Goal: Task Accomplishment & Management: Use online tool/utility

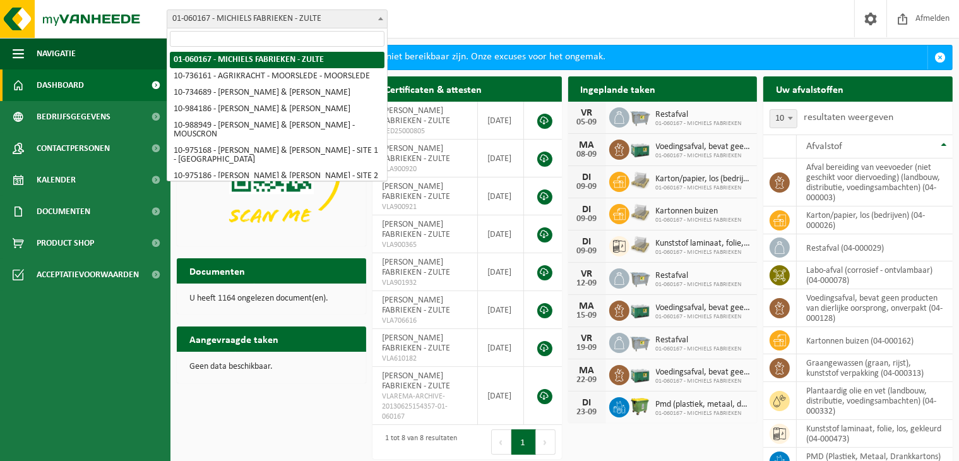
click at [358, 20] on span "01-060167 - MICHIELS FABRIEKEN - ZULTE" at bounding box center [277, 19] width 220 height 18
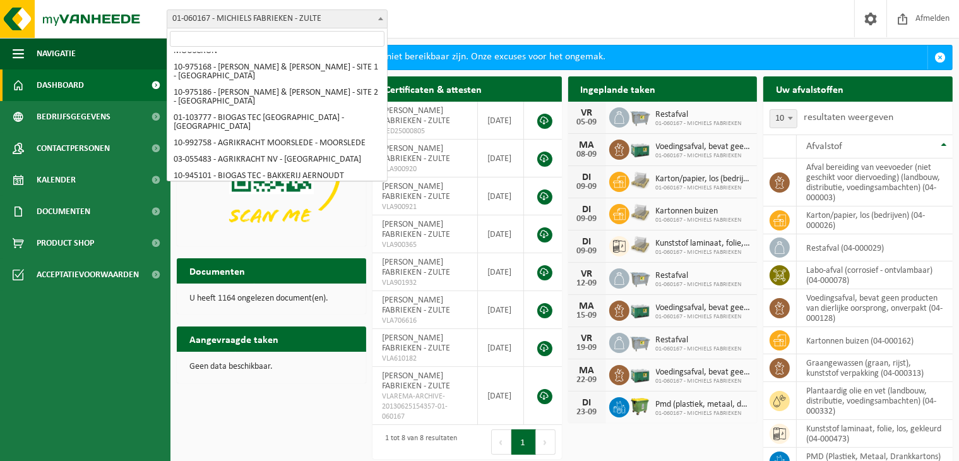
scroll to position [83, 0]
select select "141045"
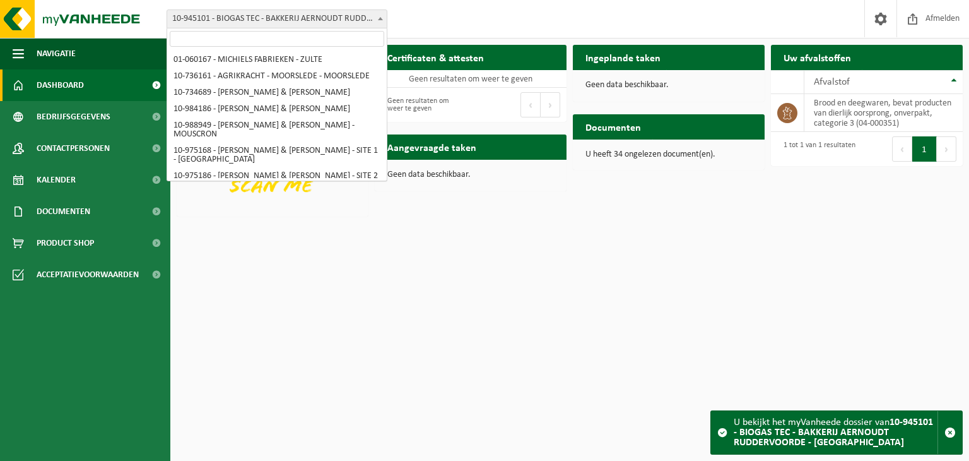
scroll to position [131, 0]
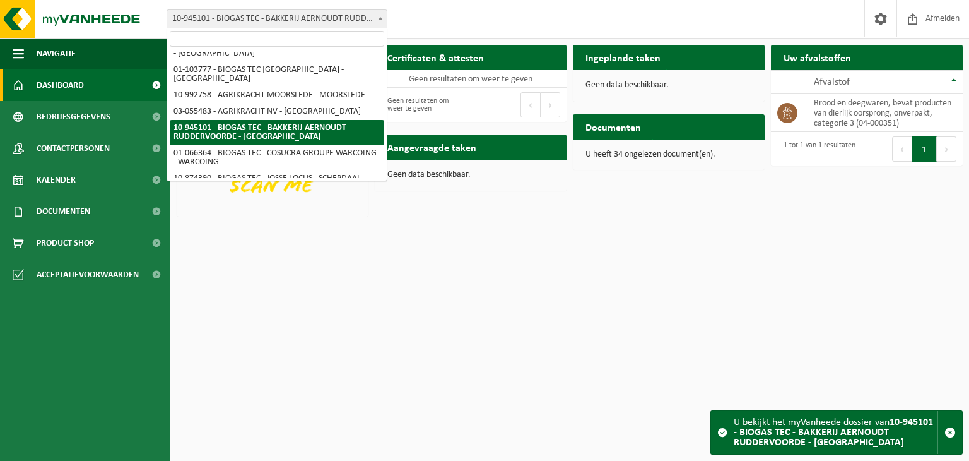
click at [336, 16] on span "10-945101 - BIOGAS TEC - BAKKERIJ AERNOUDT RUDDERVOORDE - [GEOGRAPHIC_DATA]" at bounding box center [277, 19] width 220 height 18
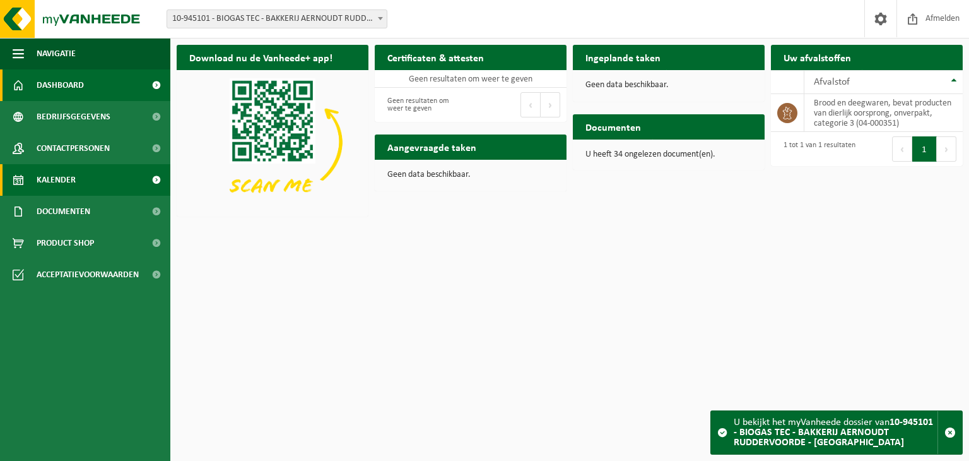
click at [122, 182] on link "Kalender" at bounding box center [85, 180] width 170 height 32
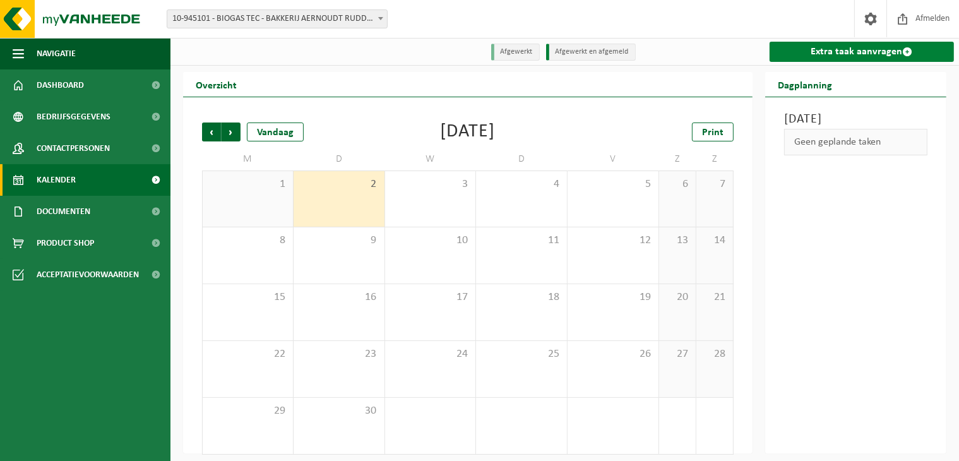
click at [892, 52] on link "Extra taak aanvragen" at bounding box center [861, 52] width 184 height 20
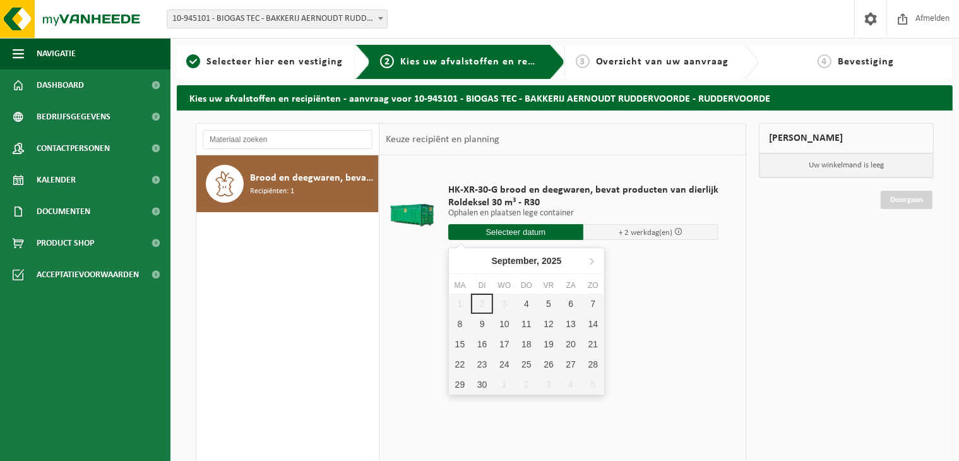
click at [515, 233] on input "text" at bounding box center [515, 232] width 135 height 16
click at [545, 320] on div "12" at bounding box center [548, 324] width 22 height 20
type input "Van 2025-09-12"
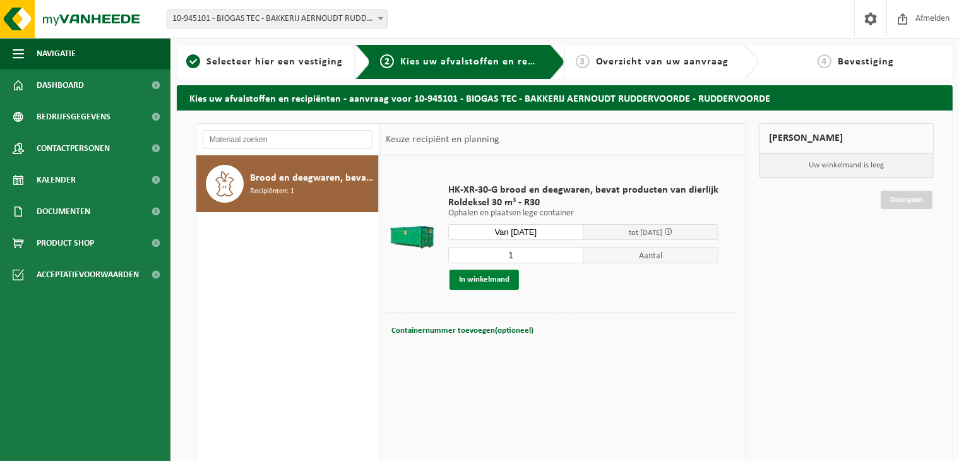
click at [507, 275] on button "In winkelmand" at bounding box center [483, 279] width 69 height 20
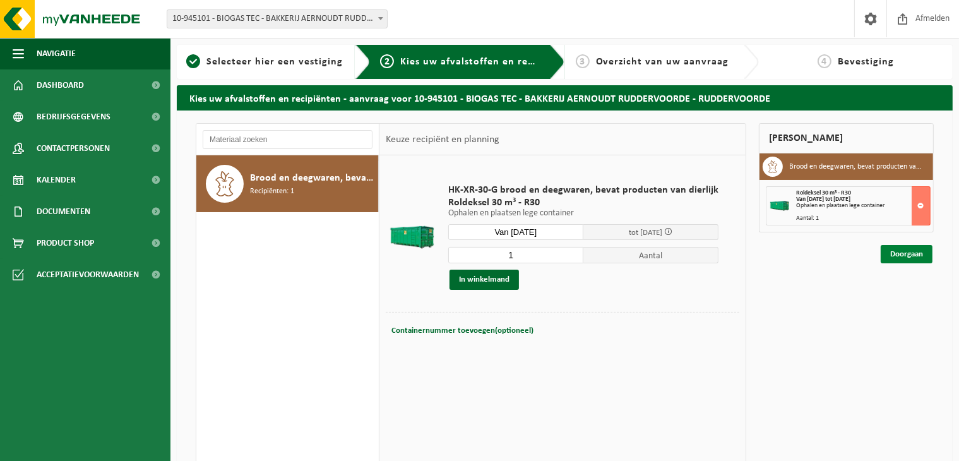
click at [909, 246] on link "Doorgaan" at bounding box center [906, 254] width 52 height 18
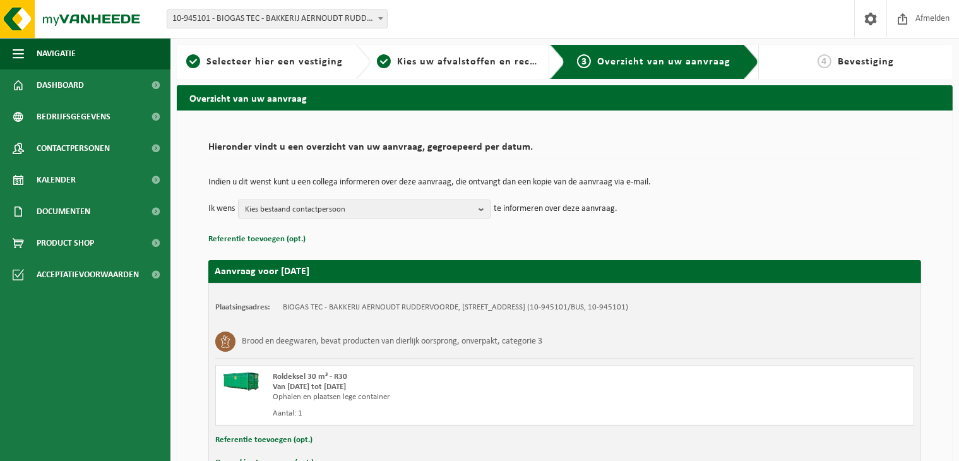
scroll to position [80, 0]
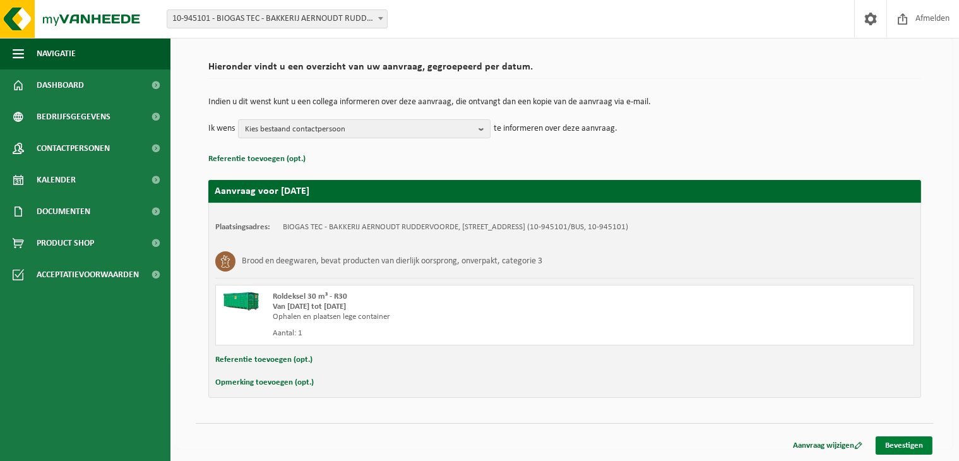
click at [896, 440] on link "Bevestigen" at bounding box center [903, 445] width 57 height 18
